Goal: Find specific page/section: Find specific page/section

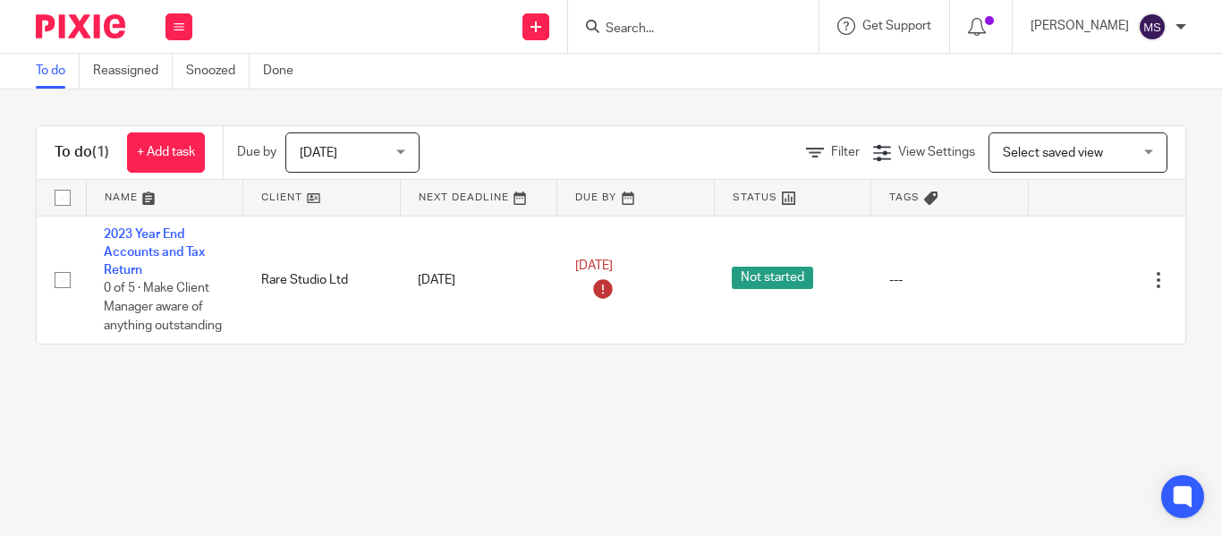
click at [626, 33] on input "Search" at bounding box center [684, 29] width 161 height 16
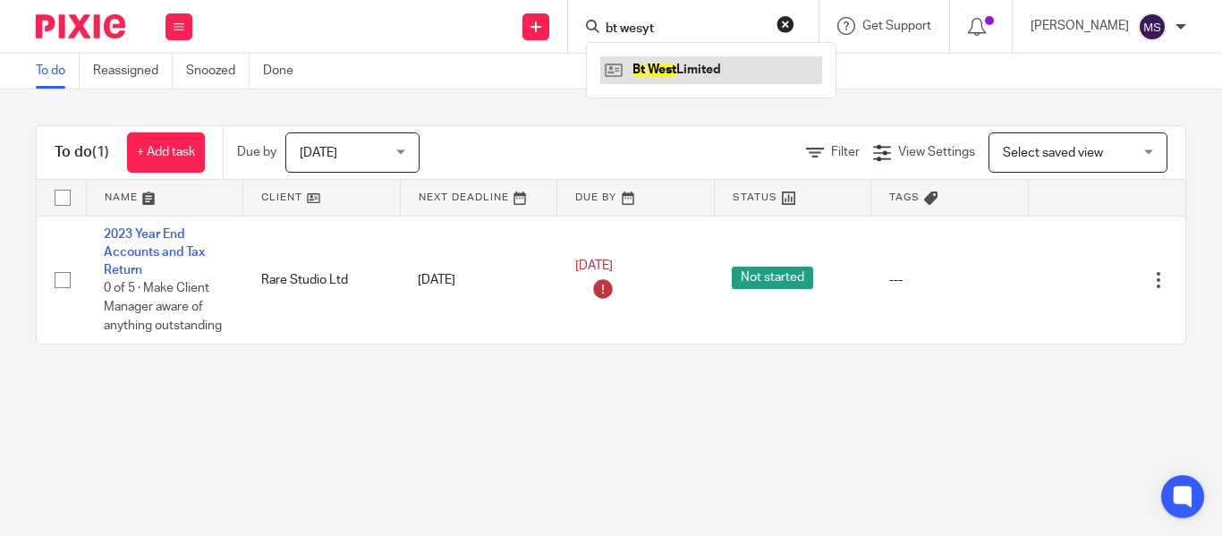
type input "bt wesyt"
click at [656, 63] on link at bounding box center [711, 69] width 222 height 27
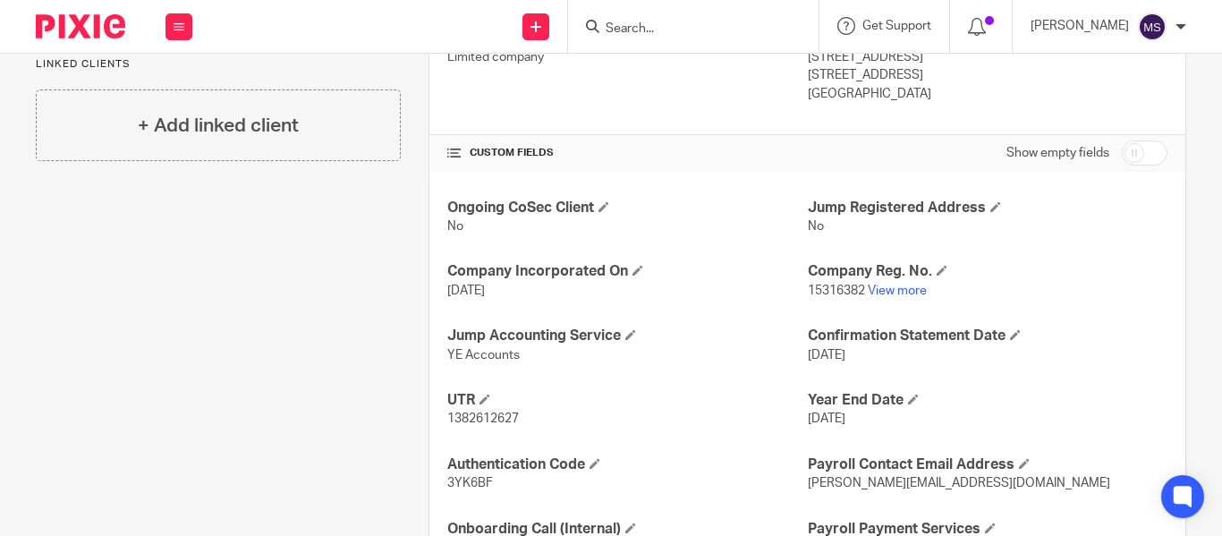
scroll to position [560, 0]
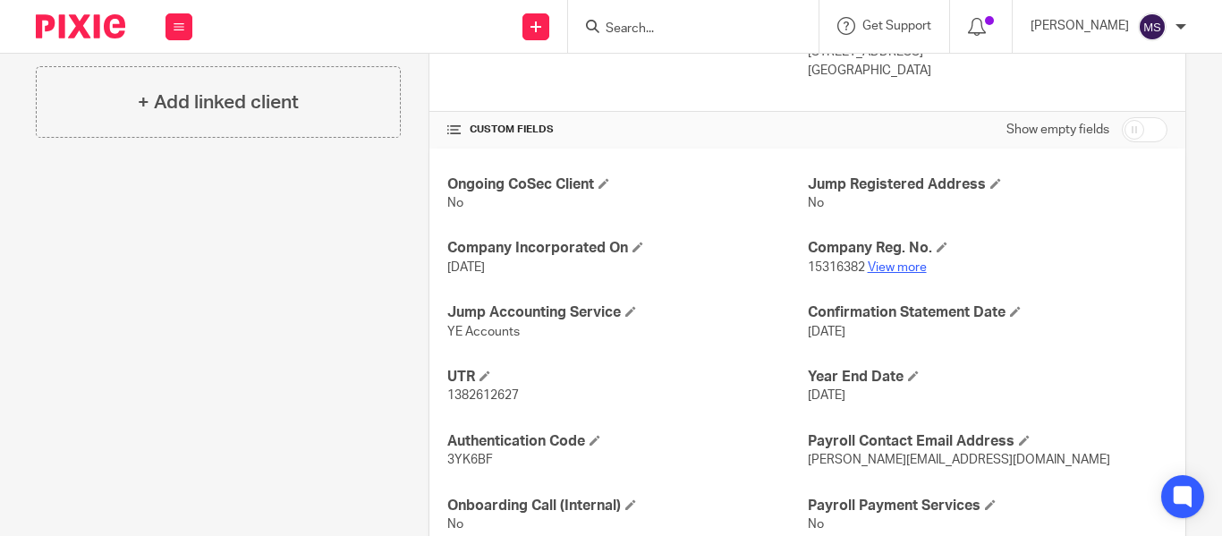
click at [881, 261] on link "View more" at bounding box center [897, 267] width 59 height 13
